Goal: Task Accomplishment & Management: Use online tool/utility

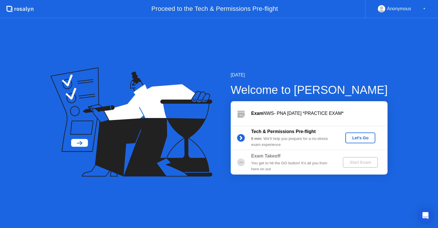
click at [359, 136] on div "Let's Go" at bounding box center [359, 138] width 25 height 5
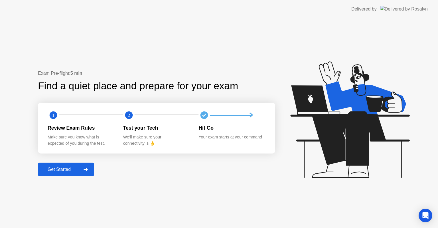
click at [68, 168] on div "Get Started" at bounding box center [59, 169] width 39 height 5
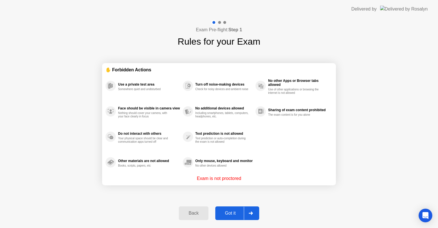
click at [228, 213] on div "Got it" at bounding box center [230, 213] width 27 height 5
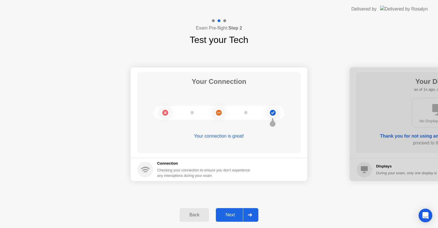
click at [230, 213] on div "Next" at bounding box center [229, 215] width 25 height 5
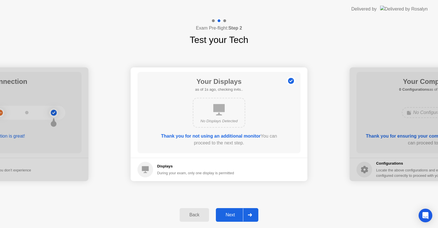
click at [230, 213] on div "Next" at bounding box center [229, 215] width 25 height 5
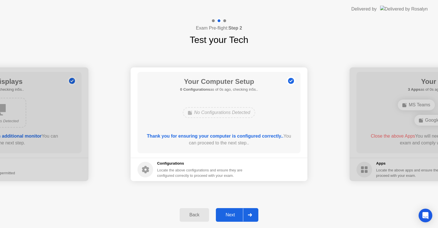
click at [230, 213] on div "Next" at bounding box center [229, 215] width 25 height 5
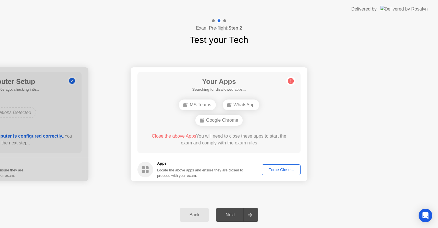
click at [230, 213] on div "Next" at bounding box center [229, 215] width 25 height 5
click at [281, 169] on div "Force Close..." at bounding box center [281, 170] width 35 height 5
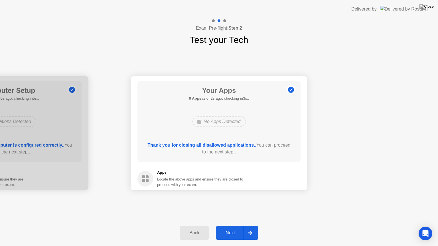
click at [224, 228] on div "Next" at bounding box center [229, 232] width 25 height 5
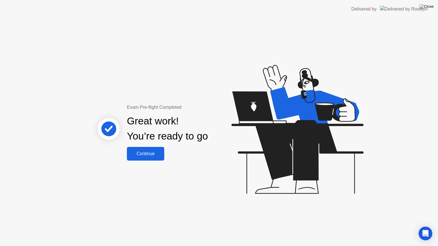
click at [144, 154] on div "Continue" at bounding box center [145, 153] width 34 height 5
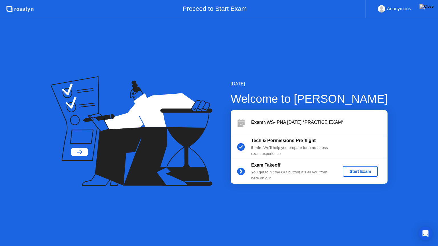
click at [355, 173] on div "Start Exam" at bounding box center [360, 171] width 30 height 5
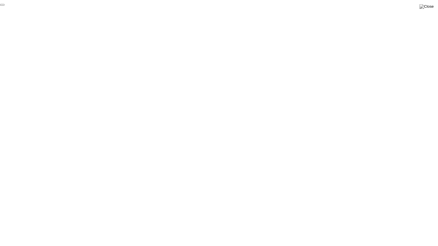
click div "End Proctoring Session"
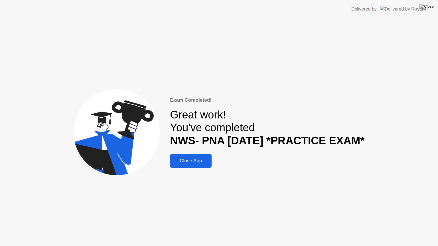
click at [195, 160] on div "Close App" at bounding box center [191, 161] width 38 height 6
